Goal: Task Accomplishment & Management: Use online tool/utility

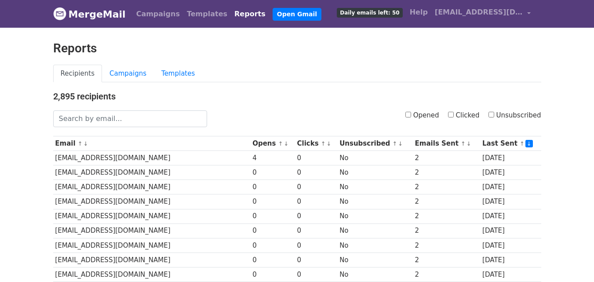
click at [411, 116] on input "Opened" at bounding box center [408, 115] width 6 height 6
checkbox input "true"
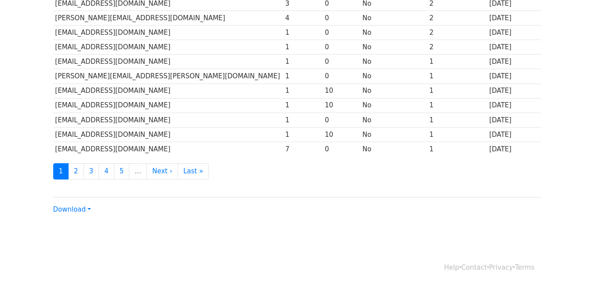
scroll to position [434, 0]
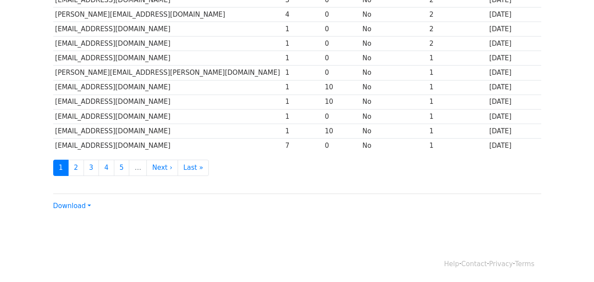
click at [83, 199] on div "Download CSV Excel" at bounding box center [297, 202] width 488 height 18
click at [79, 207] on link "Download" at bounding box center [72, 206] width 38 height 8
click at [88, 221] on link "CSV" at bounding box center [88, 222] width 69 height 14
